Goal: Find specific page/section: Find specific page/section

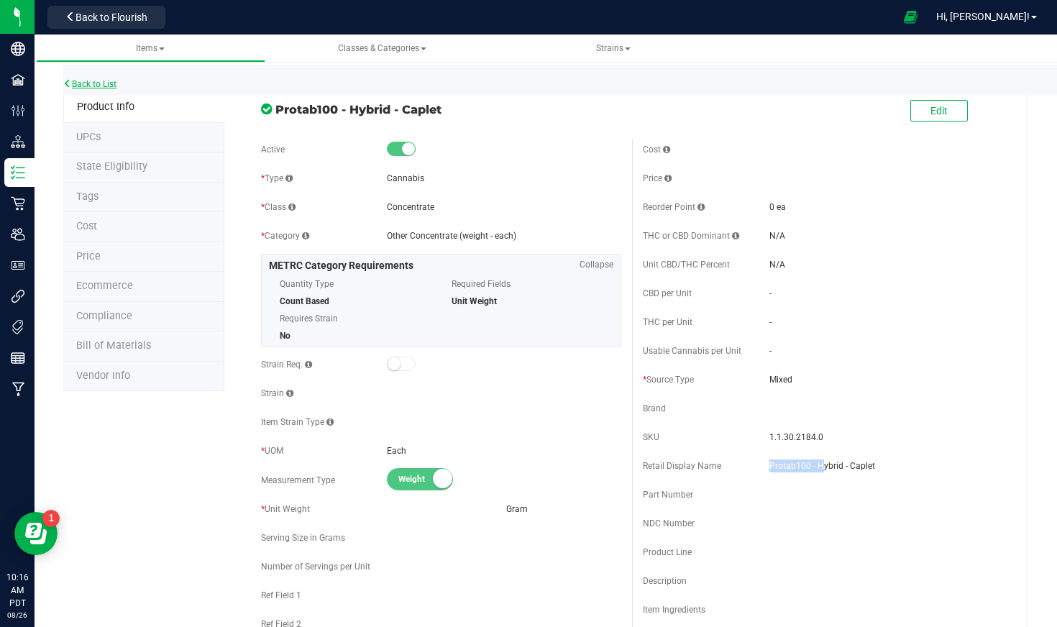
click at [102, 85] on link "Back to List" at bounding box center [89, 84] width 53 height 10
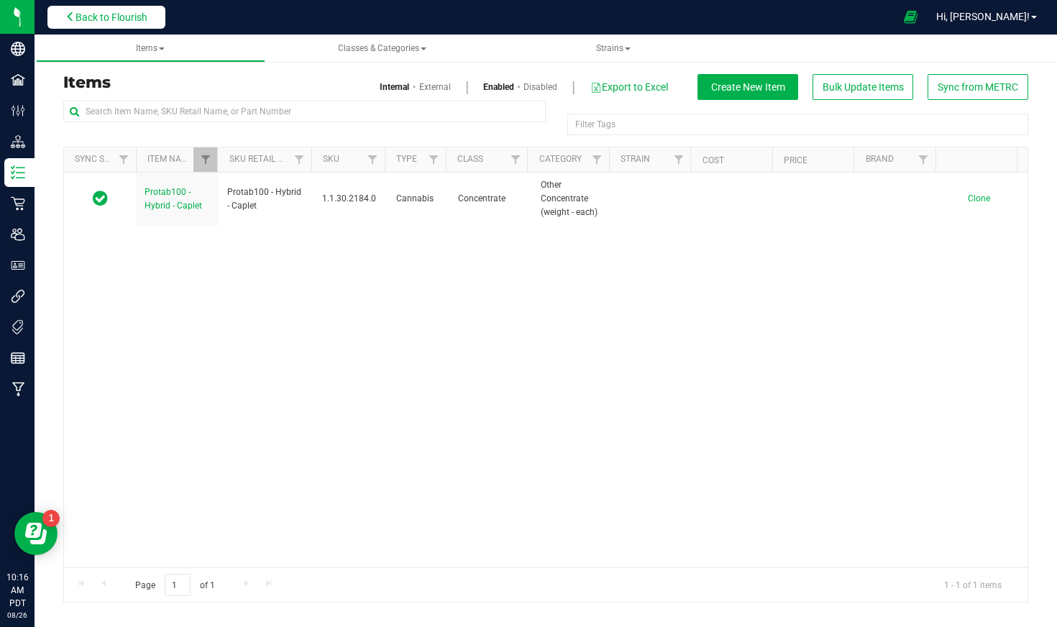
click at [144, 17] on span "Back to Flourish" at bounding box center [111, 18] width 72 height 12
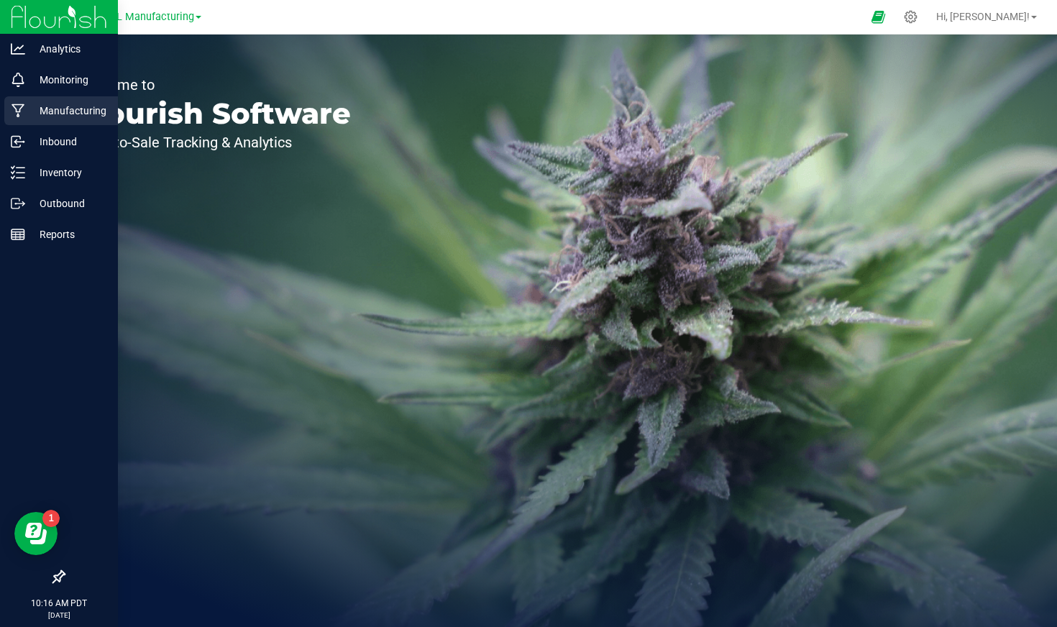
click at [61, 114] on p "Manufacturing" at bounding box center [68, 110] width 86 height 17
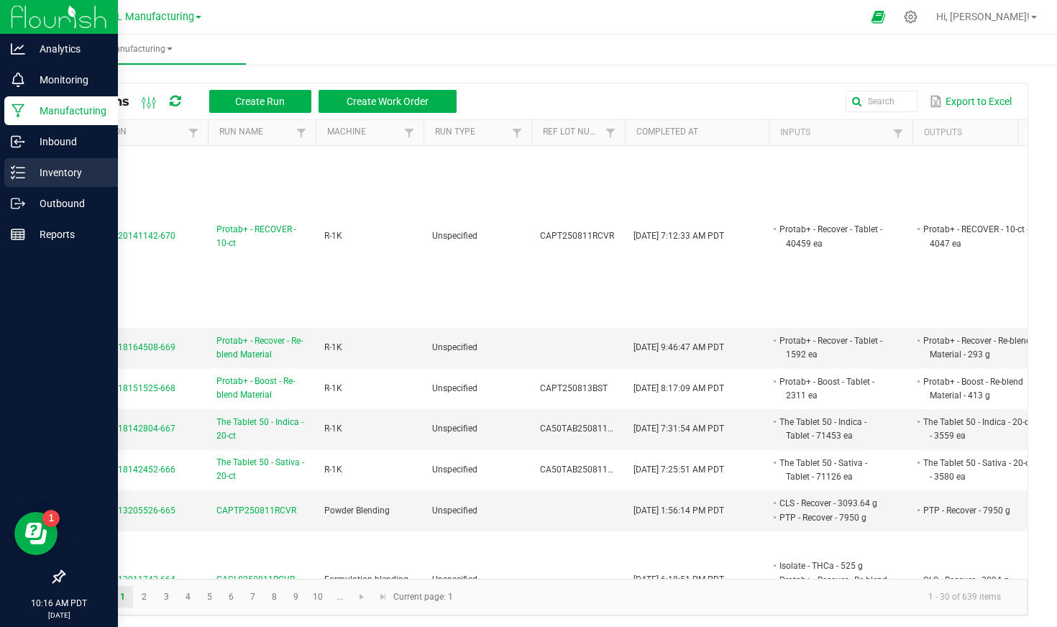
click at [81, 164] on p "Inventory" at bounding box center [68, 172] width 86 height 17
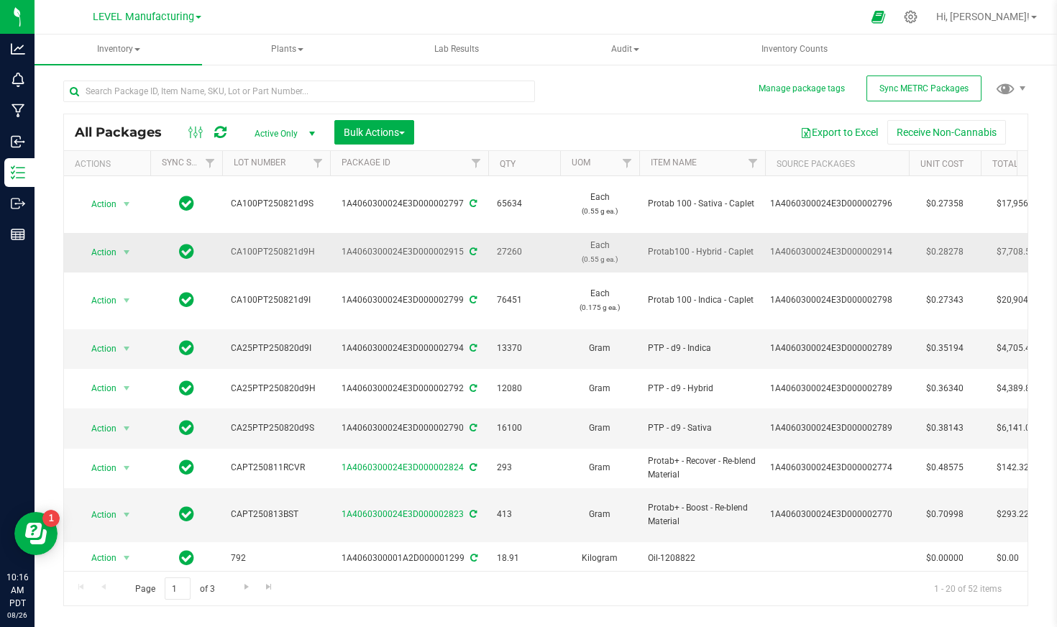
click at [676, 251] on span "Protab100 - Hybrid - Caplet" at bounding box center [702, 252] width 109 height 14
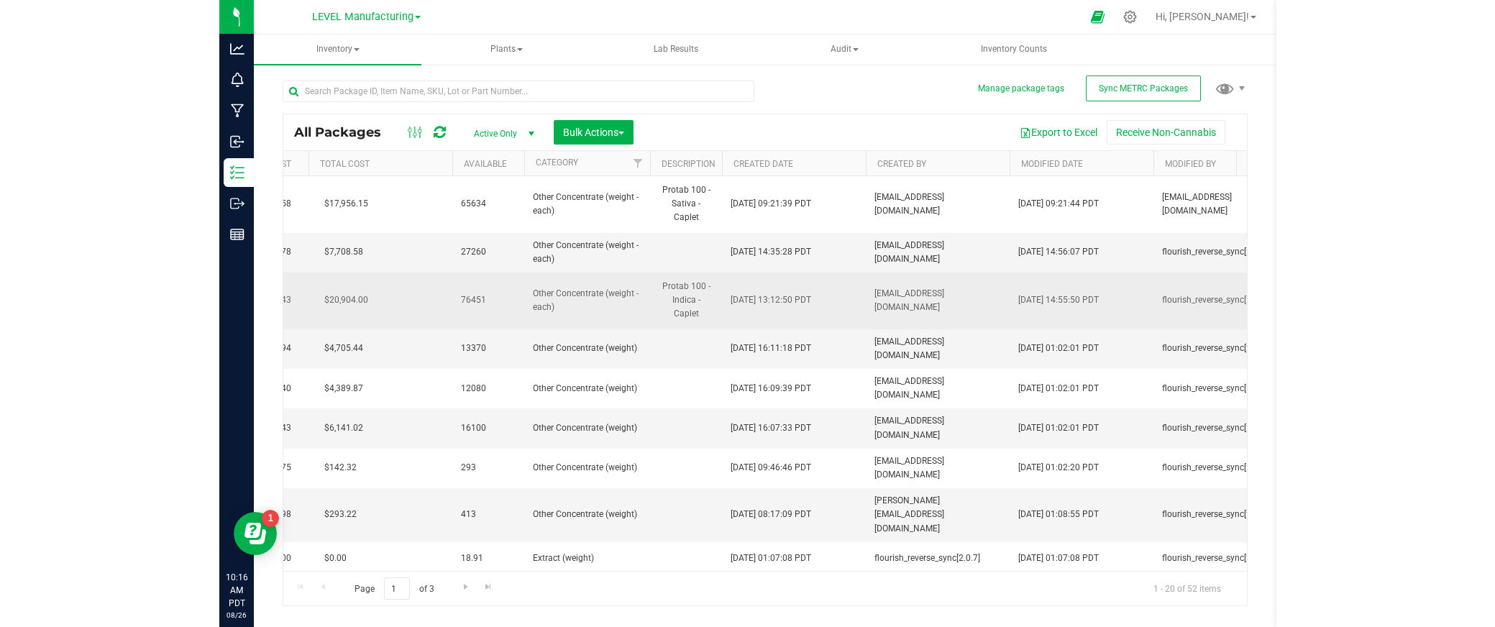
scroll to position [0, 920]
